Goal: Use online tool/utility

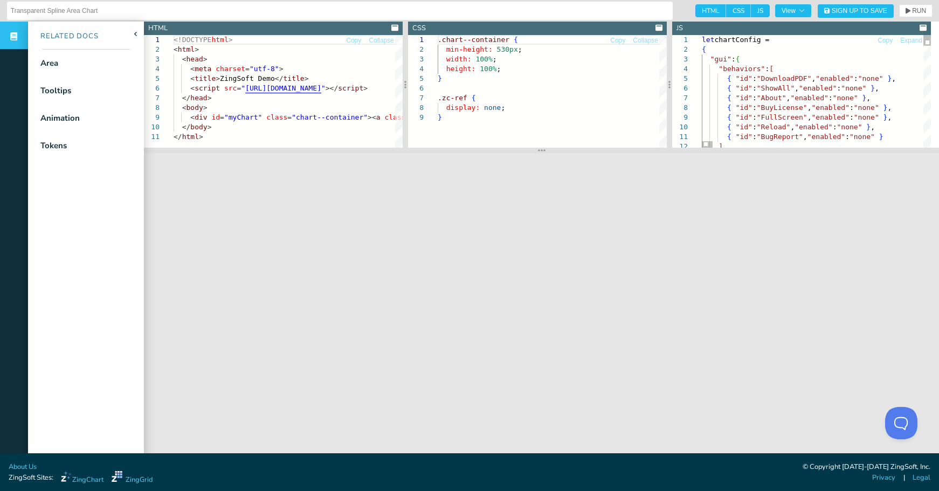
scroll to position [20, 3]
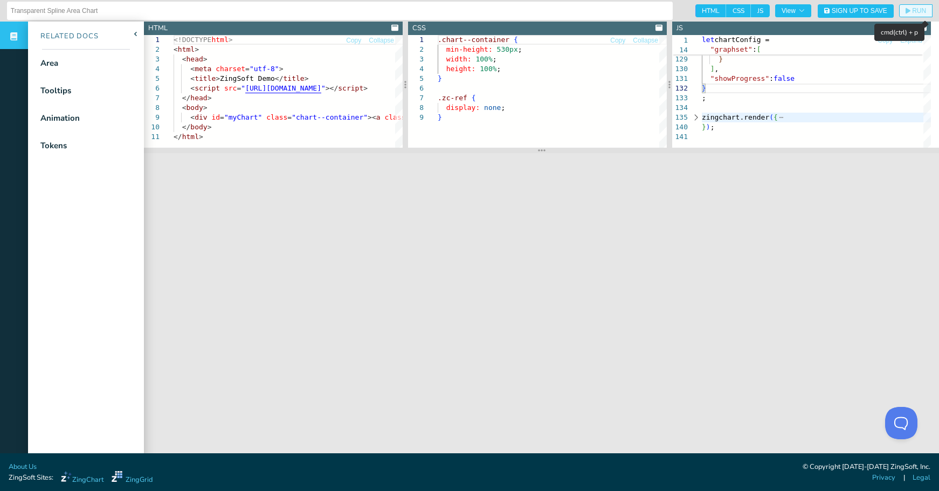
click at [912, 8] on span "RUN" at bounding box center [919, 11] width 14 height 6
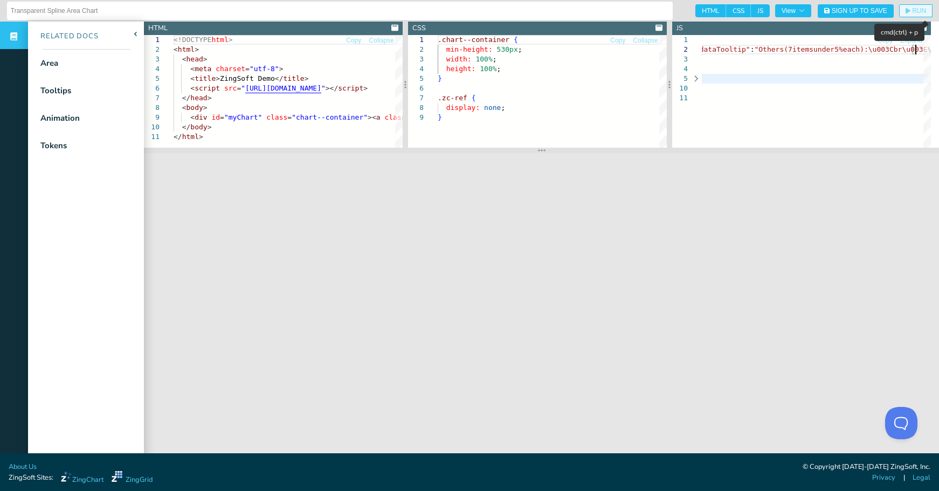
click at [912, 9] on span "RUN" at bounding box center [919, 11] width 14 height 6
click at [129, 274] on nav "Related Docs Area Tooltips Animation Tokens" at bounding box center [86, 267] width 116 height 491
click at [912, 10] on span "RUN" at bounding box center [919, 11] width 14 height 6
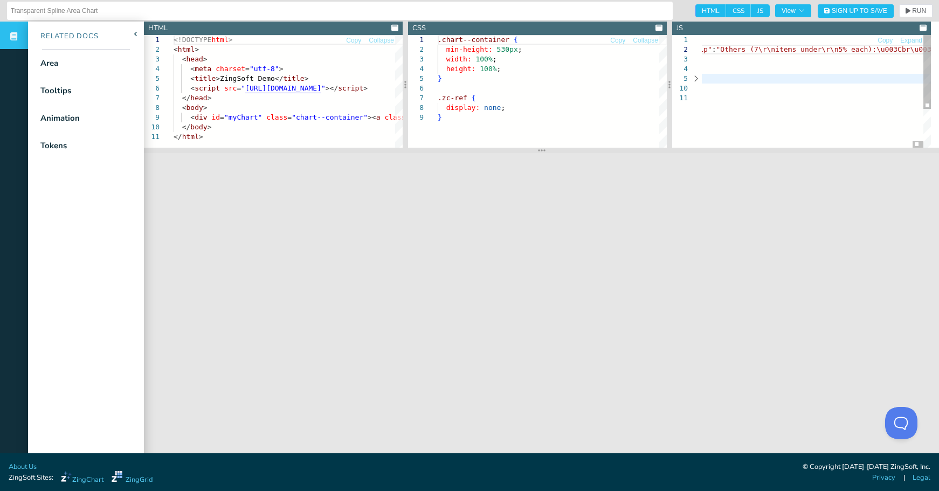
type textarea "lor ipsumDolors = {"ame":{"consectet":[{"ad":"ElitseddOEI","tempori":"utla"},{"…"
